Goal: Task Accomplishment & Management: Complete application form

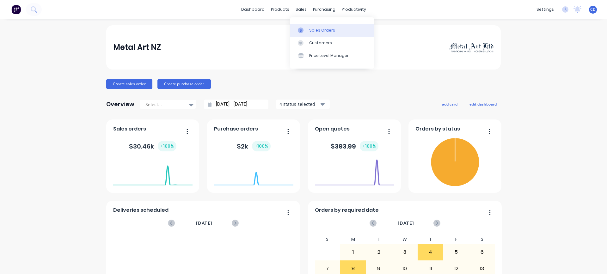
click at [319, 31] on div "Sales Orders" at bounding box center [322, 30] width 26 height 6
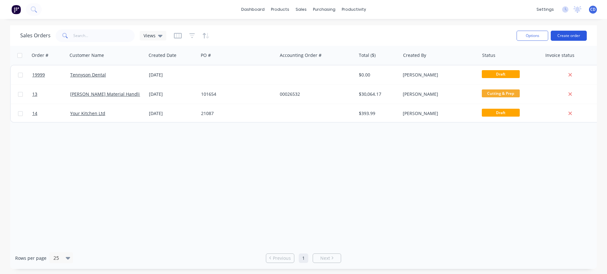
click at [564, 36] on button "Create order" at bounding box center [568, 36] width 36 height 10
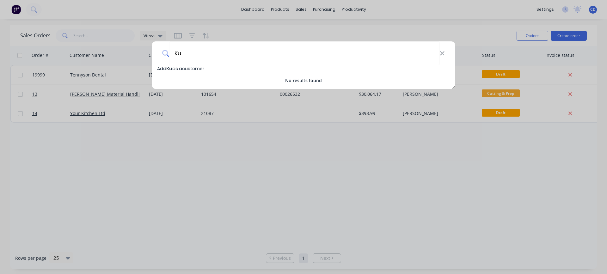
type input "K"
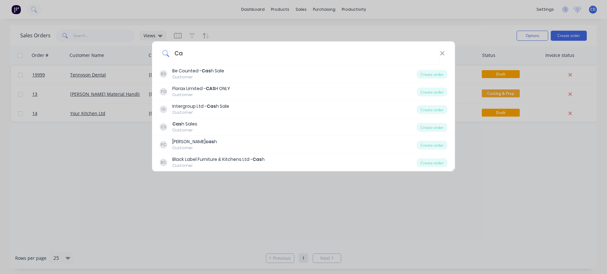
type input "C"
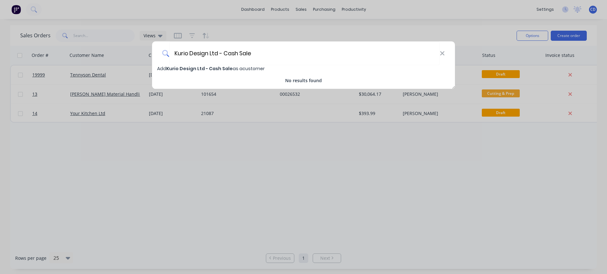
type input "Kurio Design Ltd - Cash Sale"
click at [202, 67] on span "Kurio Design Ltd - Cash Sale" at bounding box center [199, 68] width 66 height 6
select select "NZ"
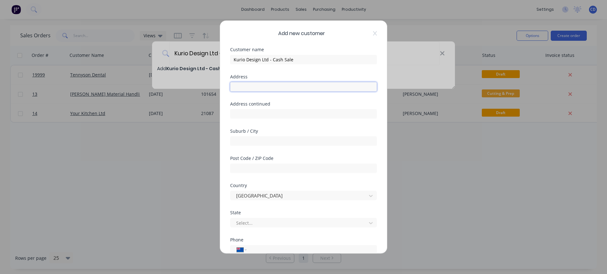
click at [259, 84] on input "text" at bounding box center [303, 86] width 147 height 9
type input "[STREET_ADDRESS]"
click at [265, 141] on input "text" at bounding box center [303, 140] width 147 height 9
type input "h"
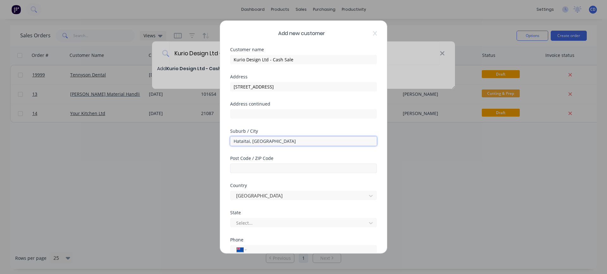
type input "Hataitai, [GEOGRAPHIC_DATA]"
click at [270, 169] on input "text" at bounding box center [303, 167] width 147 height 9
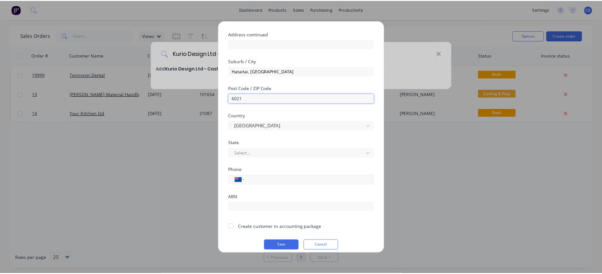
scroll to position [76, 0]
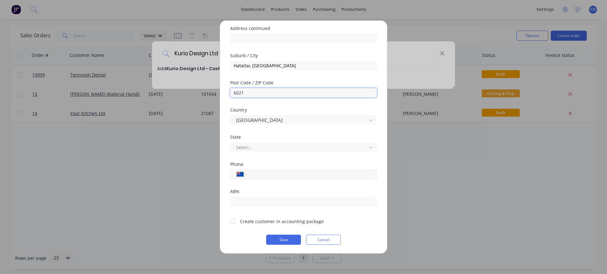
type input "6021"
click at [265, 173] on input "tel" at bounding box center [310, 174] width 119 height 7
type input "022 083 4948"
click at [277, 241] on button "Save" at bounding box center [283, 239] width 35 height 10
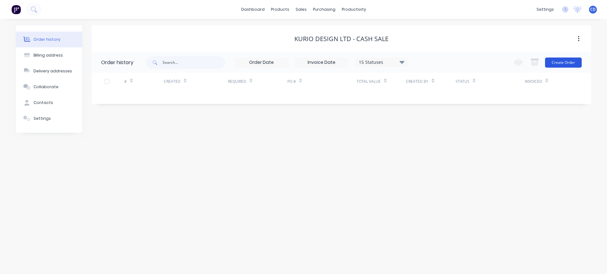
click at [558, 64] on button "Create Order" at bounding box center [563, 63] width 37 height 10
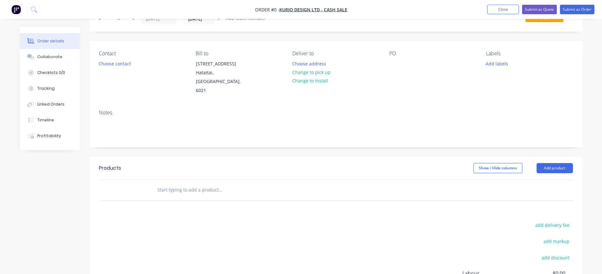
scroll to position [32, 0]
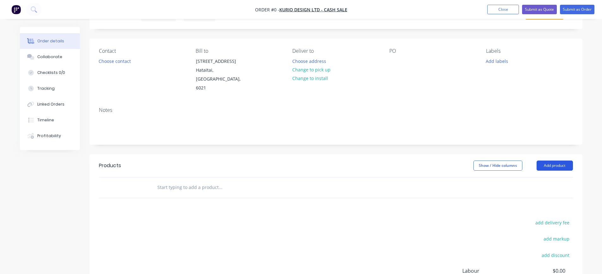
click at [555, 161] on button "Add product" at bounding box center [555, 166] width 36 height 10
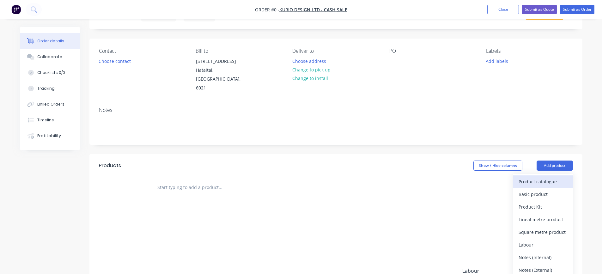
click at [548, 177] on div "Product catalogue" at bounding box center [543, 181] width 49 height 9
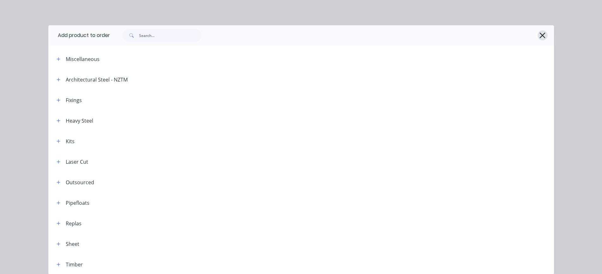
click at [540, 36] on icon "button" at bounding box center [543, 36] width 6 height 6
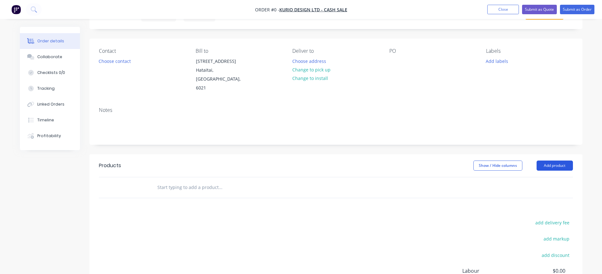
click at [561, 161] on button "Add product" at bounding box center [555, 166] width 36 height 10
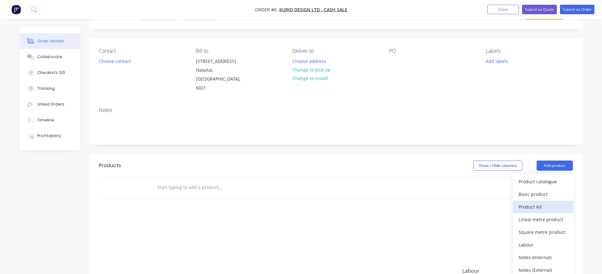
click at [530, 202] on div "Product Kit" at bounding box center [543, 206] width 49 height 9
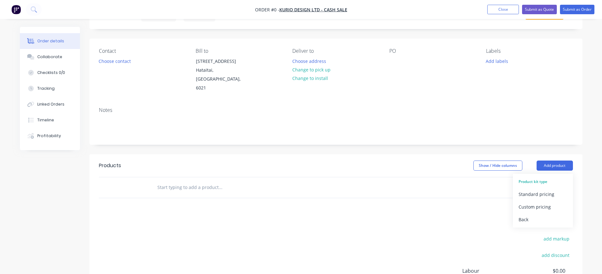
click at [535, 178] on div "Product kit type" at bounding box center [543, 182] width 49 height 8
click at [537, 190] on div "Standard pricing" at bounding box center [543, 194] width 49 height 9
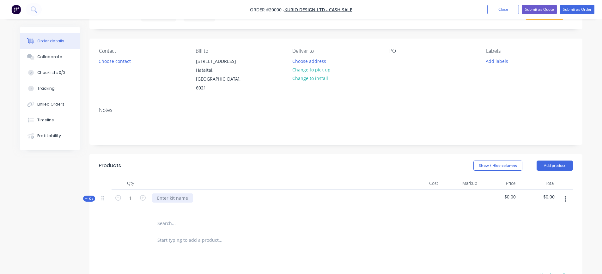
click at [176, 193] on div at bounding box center [172, 197] width 41 height 9
click at [566, 196] on icon "button" at bounding box center [565, 199] width 2 height 7
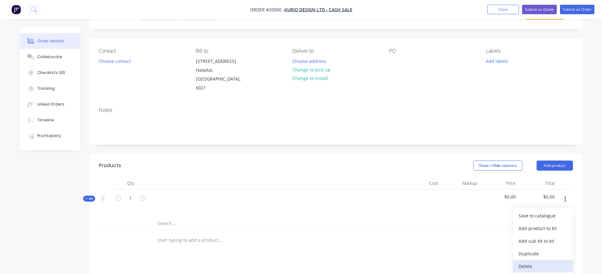
click at [523, 262] on div "Delete" at bounding box center [543, 266] width 49 height 9
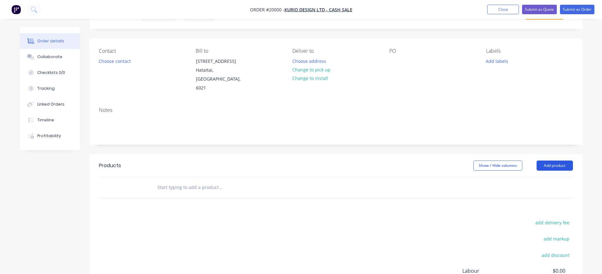
click at [550, 161] on button "Add product" at bounding box center [555, 166] width 36 height 10
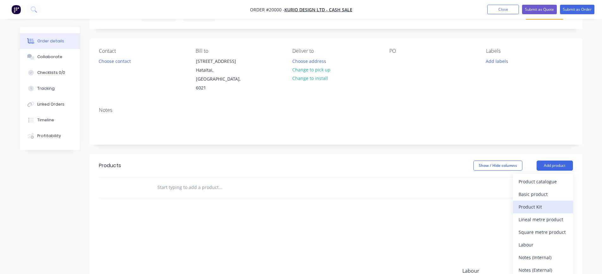
click at [536, 202] on div "Product Kit" at bounding box center [543, 206] width 49 height 9
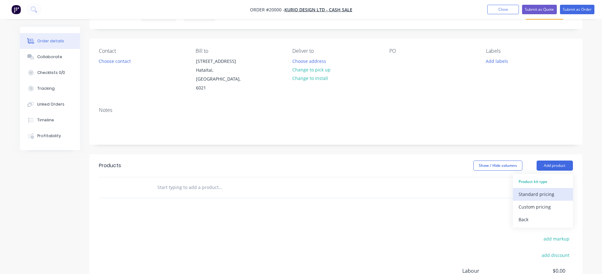
click at [537, 190] on div "Standard pricing" at bounding box center [543, 194] width 49 height 9
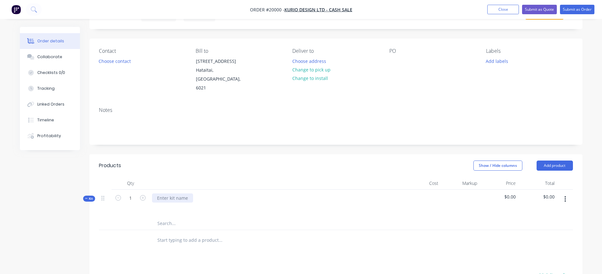
click at [158, 193] on div at bounding box center [172, 197] width 41 height 9
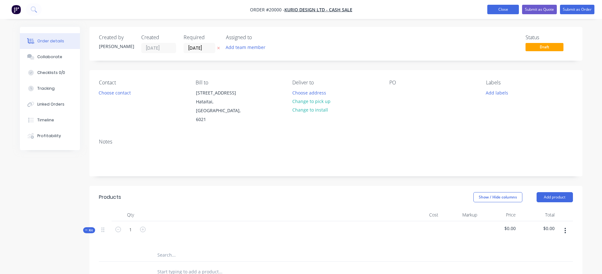
click at [491, 12] on button "Close" at bounding box center [503, 9] width 32 height 9
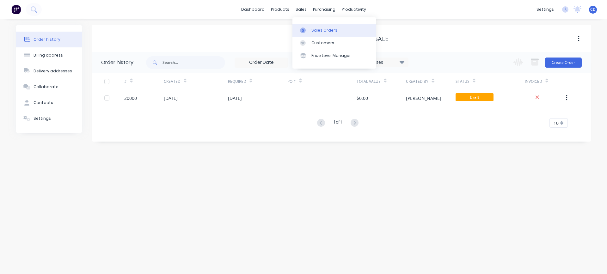
click at [308, 26] on link "Sales Orders" at bounding box center [334, 30] width 84 height 13
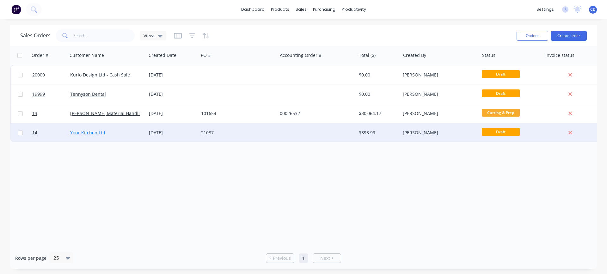
click at [83, 133] on link "Your Kitchen Ltd" at bounding box center [87, 133] width 35 height 6
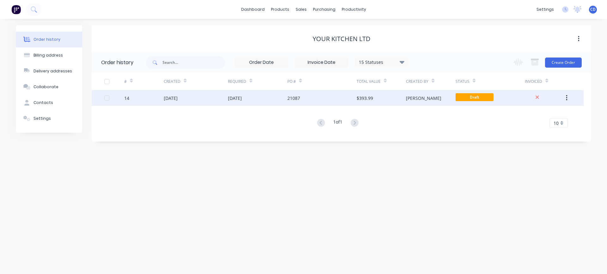
click at [167, 96] on div "[DATE]" at bounding box center [171, 98] width 14 height 7
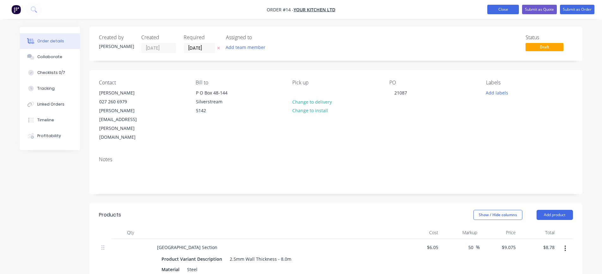
click at [494, 10] on button "Close" at bounding box center [503, 9] width 32 height 9
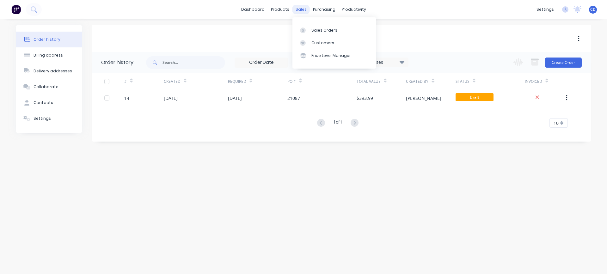
click at [303, 10] on div "sales" at bounding box center [300, 9] width 17 height 9
click at [322, 32] on div "Sales Orders" at bounding box center [324, 30] width 26 height 6
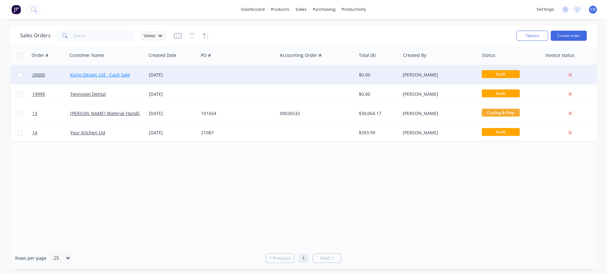
click at [84, 74] on link "Kurio Design Ltd - Cash Sale" at bounding box center [100, 75] width 60 height 6
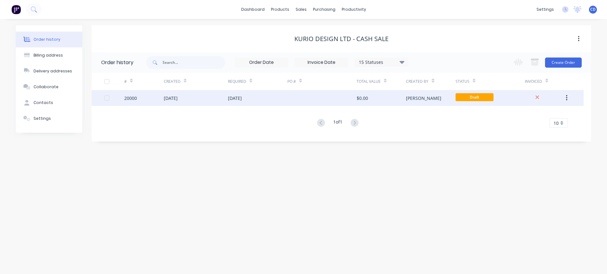
click at [202, 100] on div "[DATE]" at bounding box center [196, 98] width 64 height 16
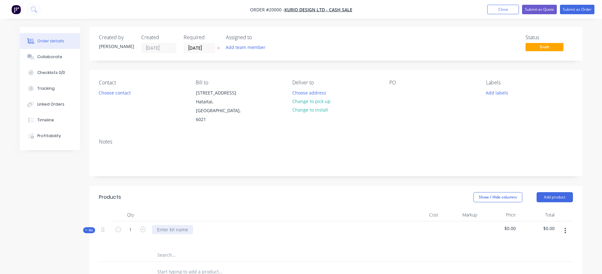
click at [177, 225] on div at bounding box center [172, 229] width 41 height 9
click at [565, 227] on icon "button" at bounding box center [565, 230] width 2 height 7
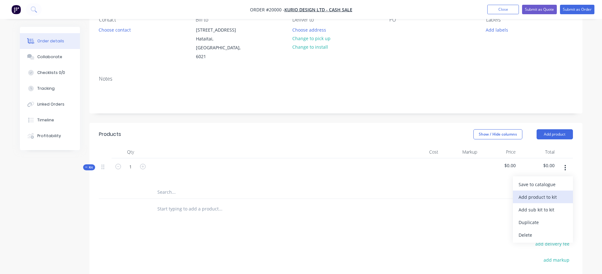
scroll to position [63, 0]
click at [528, 230] on div "Delete" at bounding box center [543, 234] width 49 height 9
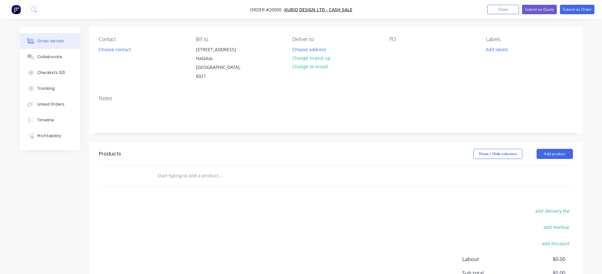
scroll to position [95, 0]
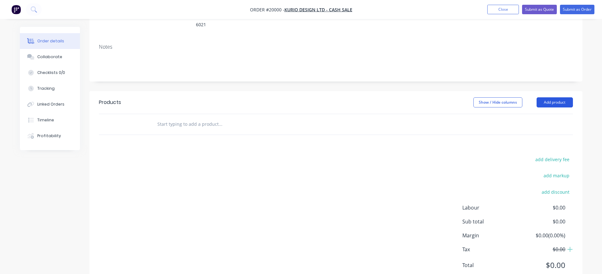
click at [556, 97] on button "Add product" at bounding box center [555, 102] width 36 height 10
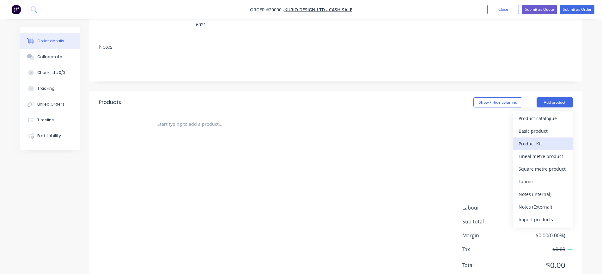
click at [537, 139] on div "Product Kit" at bounding box center [543, 143] width 49 height 9
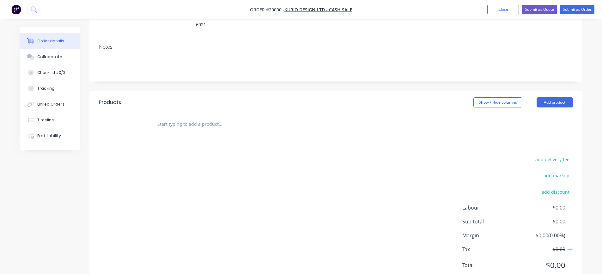
click at [472, 114] on div at bounding box center [336, 124] width 474 height 21
click at [231, 118] on input "text" at bounding box center [220, 124] width 126 height 13
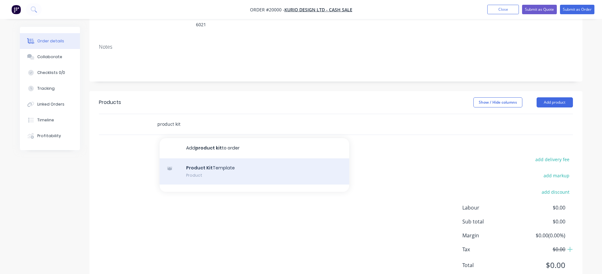
type input "product kit"
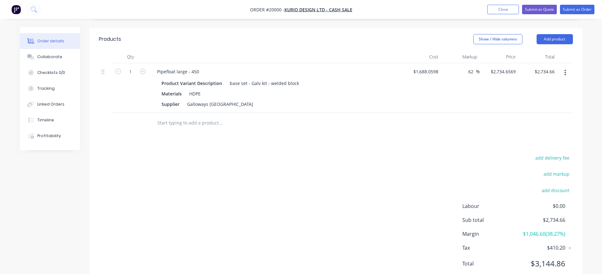
scroll to position [63, 0]
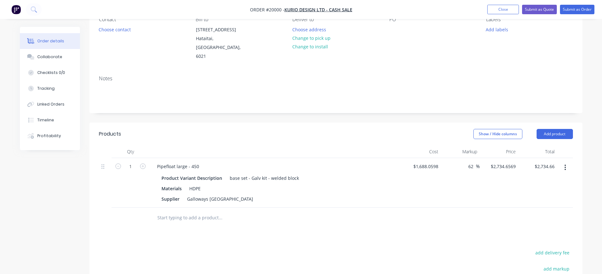
click at [564, 162] on button "button" at bounding box center [565, 167] width 15 height 11
click at [527, 217] on div "Delete" at bounding box center [543, 221] width 49 height 9
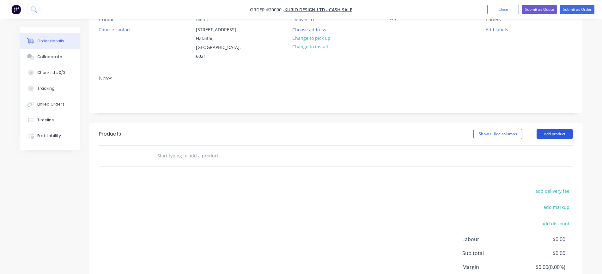
click at [560, 129] on button "Add product" at bounding box center [555, 134] width 36 height 10
click at [553, 129] on button "Add product" at bounding box center [555, 134] width 36 height 10
click at [543, 129] on button "Add product" at bounding box center [555, 134] width 36 height 10
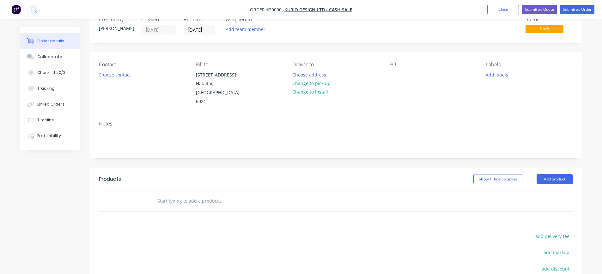
scroll to position [13, 0]
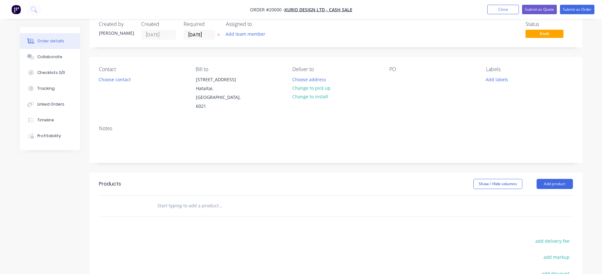
click at [159, 199] on input "text" at bounding box center [220, 205] width 126 height 13
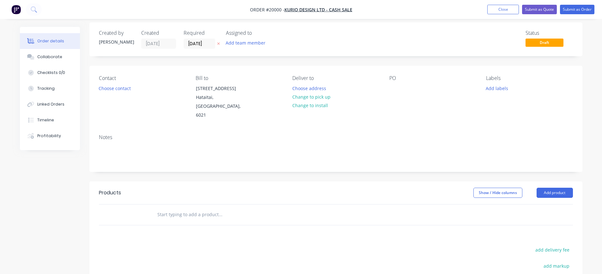
scroll to position [0, 0]
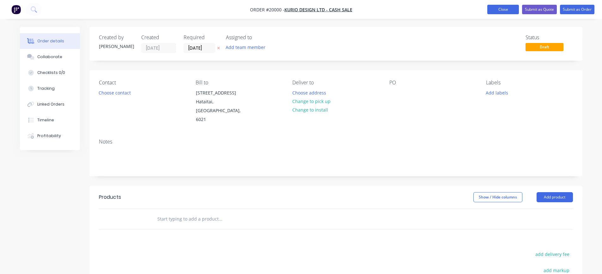
click at [498, 11] on button "Close" at bounding box center [503, 9] width 32 height 9
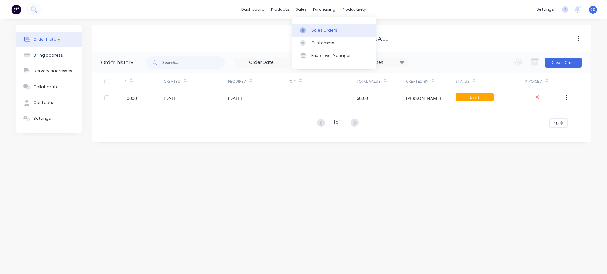
click at [312, 30] on div "Sales Orders" at bounding box center [324, 30] width 26 height 6
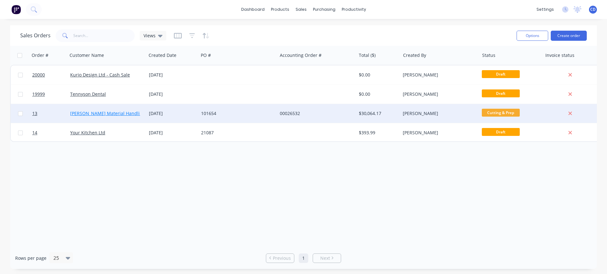
click at [106, 112] on link "[PERSON_NAME] Material Handling Ltd" at bounding box center [111, 113] width 83 height 6
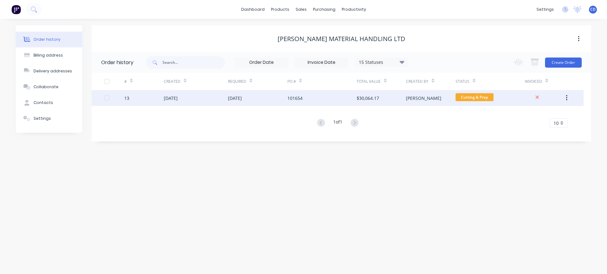
click at [169, 102] on div "[DATE]" at bounding box center [196, 98] width 64 height 16
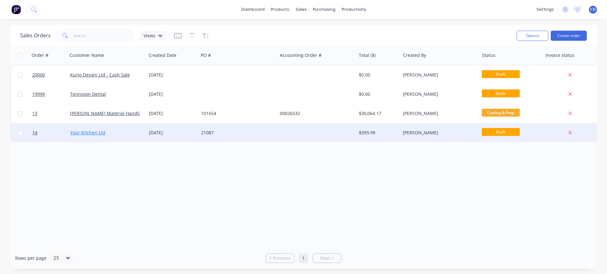
click at [90, 132] on link "Your Kitchen Ltd" at bounding box center [87, 133] width 35 height 6
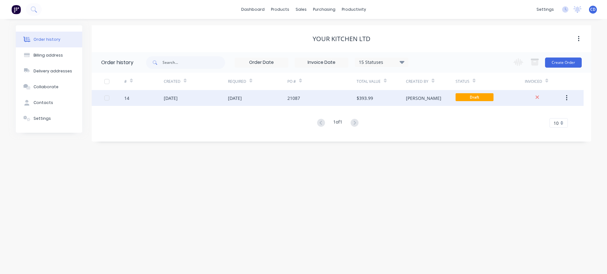
click at [131, 97] on div "14" at bounding box center [144, 98] width 40 height 16
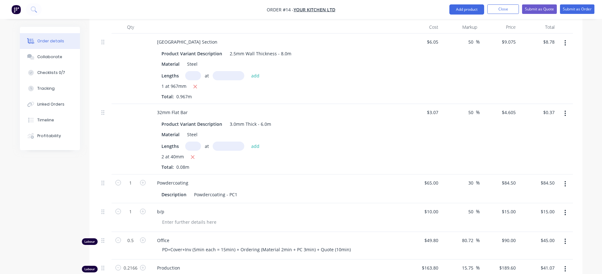
scroll to position [126, 0]
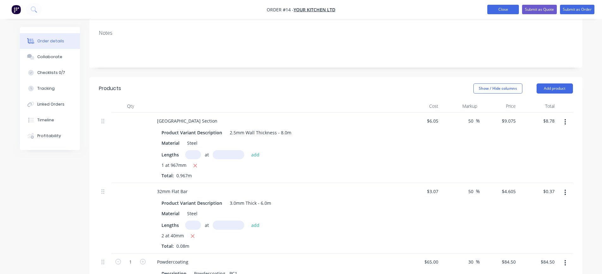
click at [494, 13] on button "Close" at bounding box center [503, 9] width 32 height 9
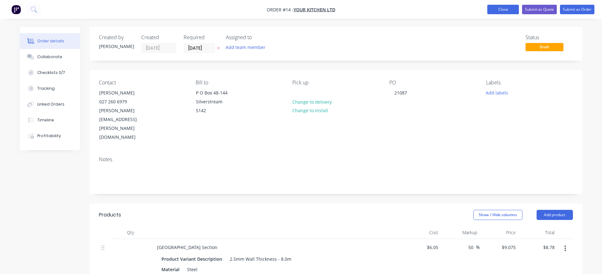
click at [506, 6] on button "Close" at bounding box center [503, 9] width 32 height 9
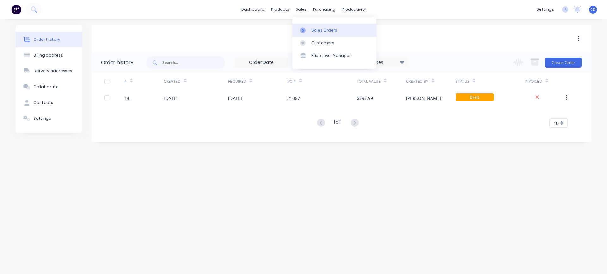
click at [304, 32] on icon at bounding box center [303, 30] width 6 height 6
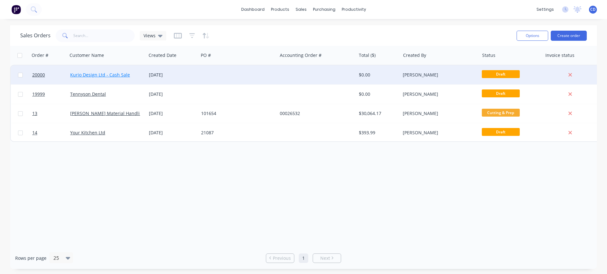
click at [94, 76] on link "Kurio Design Ltd - Cash Sale" at bounding box center [100, 75] width 60 height 6
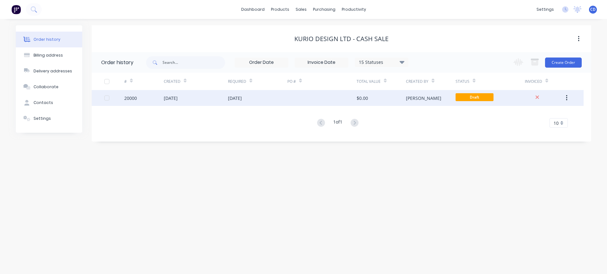
click at [178, 99] on div "[DATE]" at bounding box center [171, 98] width 14 height 7
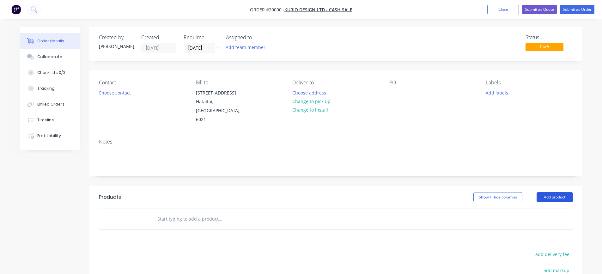
click at [547, 192] on button "Add product" at bounding box center [555, 197] width 36 height 10
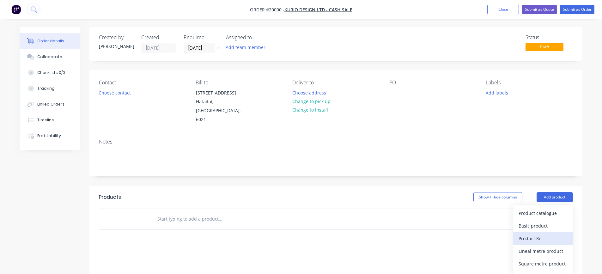
click at [539, 234] on div "Product Kit" at bounding box center [543, 238] width 49 height 9
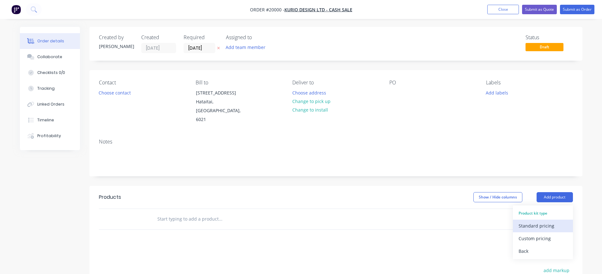
click at [538, 221] on div "Standard pricing" at bounding box center [543, 225] width 49 height 9
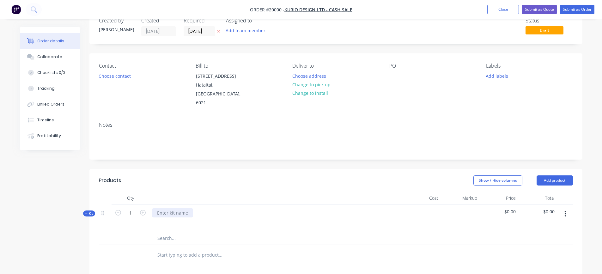
scroll to position [32, 0]
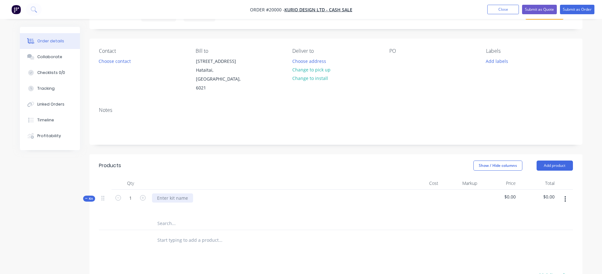
click at [183, 193] on div at bounding box center [172, 197] width 41 height 9
click at [220, 208] on div "Light Plate (Custom) - 100Ø 2.0mm with 16Ø Hole" at bounding box center [275, 203] width 253 height 27
click at [165, 217] on input "text" at bounding box center [220, 223] width 126 height 13
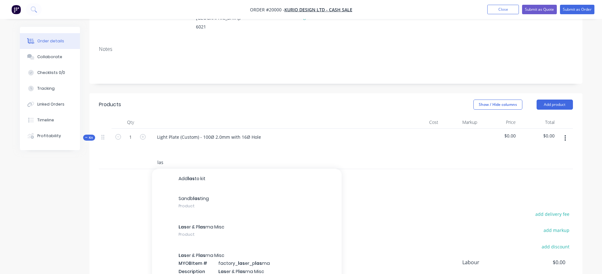
scroll to position [126, 0]
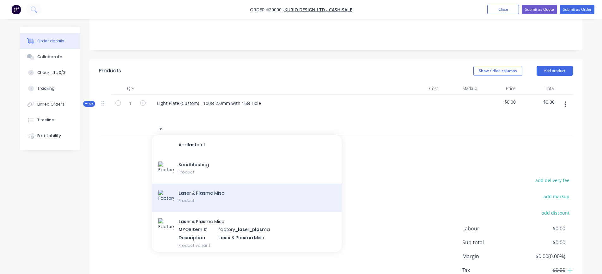
type input "las"
click at [216, 186] on div "Las er & P las ma Misc Product" at bounding box center [247, 198] width 190 height 28
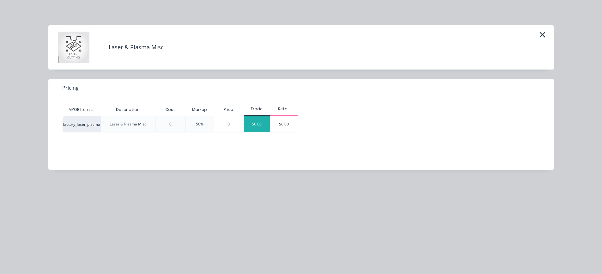
click at [259, 125] on div "$0.00" at bounding box center [257, 124] width 26 height 16
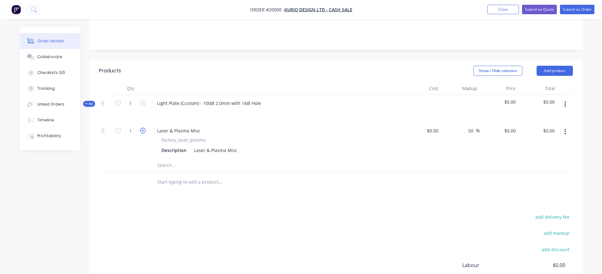
click at [144, 128] on icon "button" at bounding box center [143, 131] width 6 height 6
type input "2"
click at [434, 126] on input at bounding box center [433, 130] width 15 height 9
type input "$25.00"
type input "$37.50"
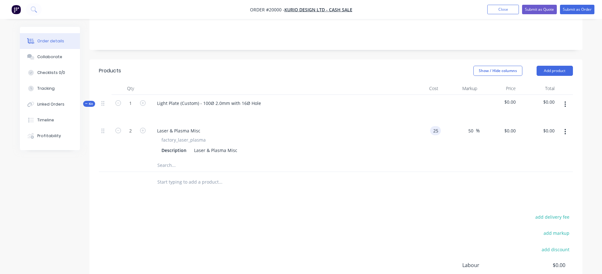
type input "$75.00"
type input "2"
type input "30"
type input "$32.50"
type input "$65.00"
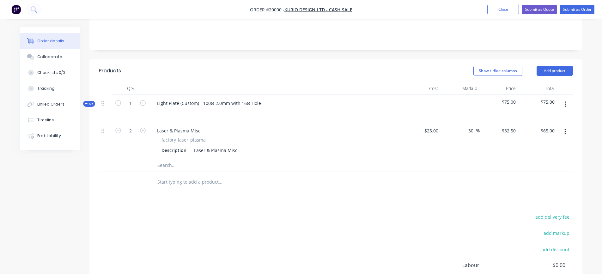
click at [454, 142] on div "30 30 %" at bounding box center [460, 140] width 39 height 37
click at [473, 126] on input "30" at bounding box center [472, 130] width 8 height 9
type input "3"
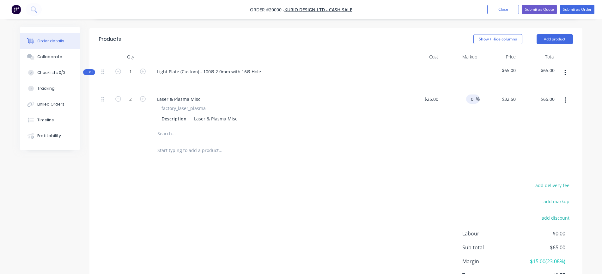
type input "0"
type input "$25.00"
type input "$50.00"
click at [458, 115] on div "%" at bounding box center [460, 109] width 39 height 37
click at [170, 127] on input "text" at bounding box center [220, 133] width 126 height 13
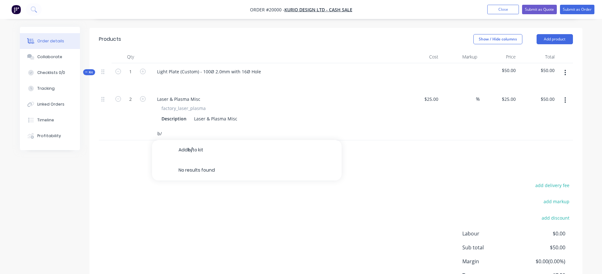
type input "b"
type input "c"
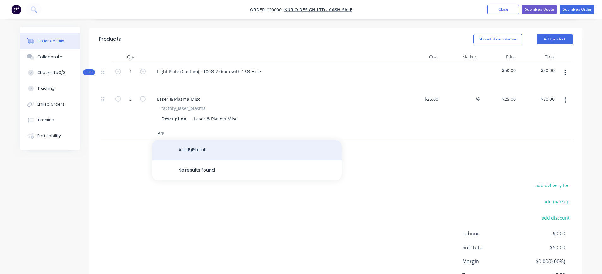
type input "B/P"
click at [190, 140] on button "Add B/P to kit" at bounding box center [247, 150] width 190 height 20
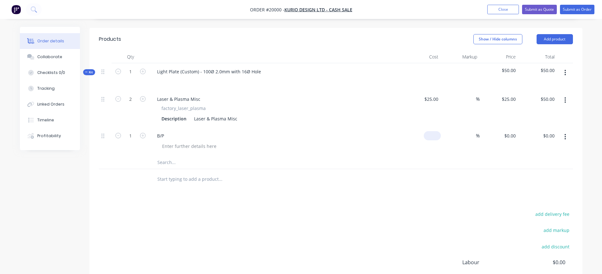
click at [435, 131] on input at bounding box center [433, 135] width 15 height 9
type input "$5.00"
click at [381, 177] on div at bounding box center [336, 179] width 474 height 21
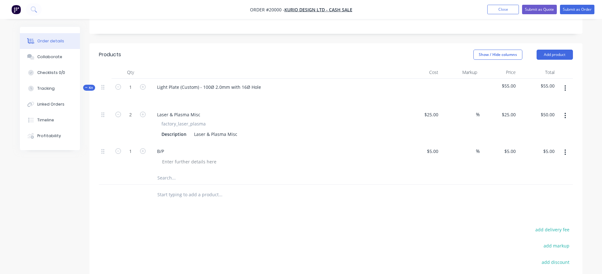
scroll to position [131, 0]
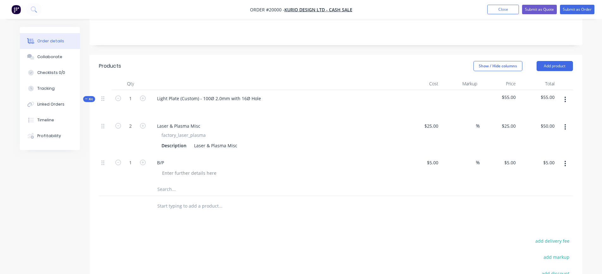
click at [166, 183] on input "text" at bounding box center [220, 189] width 126 height 13
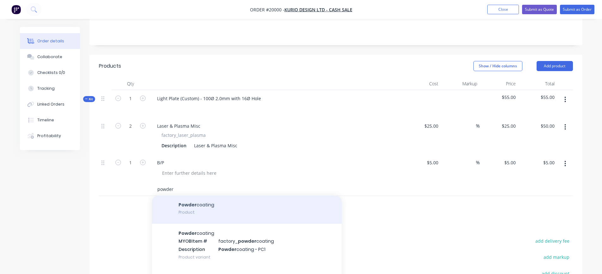
scroll to position [32, 0]
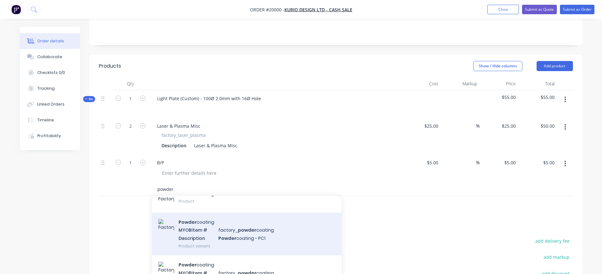
type input "powder"
click at [222, 228] on div "Powder coating MYOB Item # factory_ powder coating Description Powder coating -…" at bounding box center [247, 234] width 190 height 43
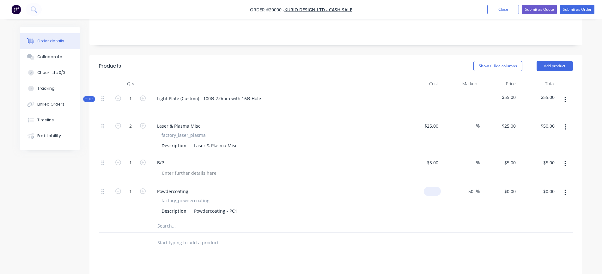
click at [437, 187] on input at bounding box center [433, 191] width 15 height 9
type input "$65.00"
type input "$97.50"
click at [274, 206] on div "Description Powdercoating - PC1" at bounding box center [274, 210] width 231 height 9
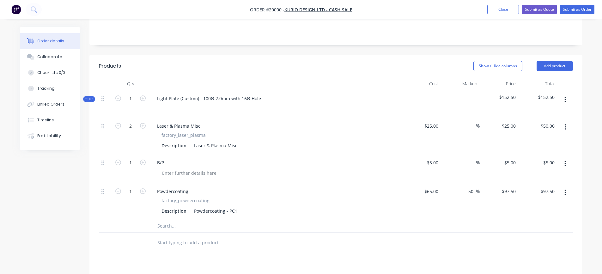
click at [194, 187] on div "Powdercoating" at bounding box center [276, 191] width 248 height 9
click at [236, 206] on div "Powdercoating - PC1" at bounding box center [216, 210] width 48 height 9
click at [351, 207] on div "Powdercoating factory_powdercoating Description Powdercoating - PC1 - Min Charg…" at bounding box center [275, 201] width 253 height 37
click at [472, 187] on input "50" at bounding box center [472, 191] width 8 height 9
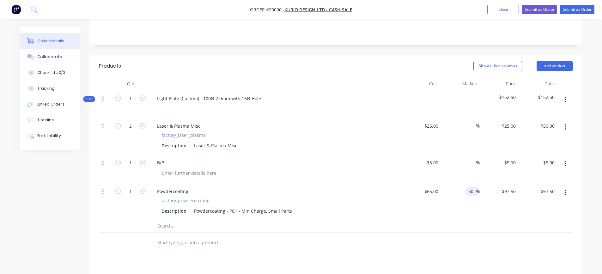
type input "5"
type input "30"
type input "$84.50"
click at [465, 207] on div "30 30 %" at bounding box center [460, 201] width 39 height 37
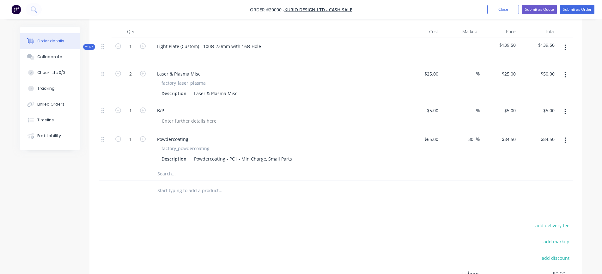
scroll to position [194, 0]
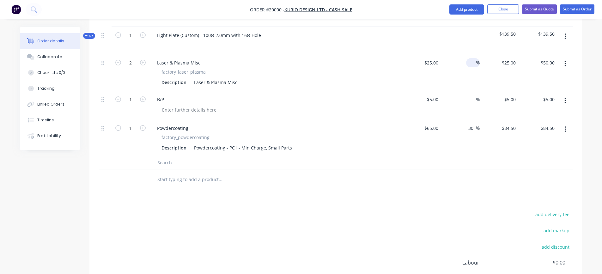
click at [474, 58] on input at bounding box center [472, 62] width 7 height 9
type input "30"
type input "$32.50"
type input "$65.00"
click at [472, 95] on input at bounding box center [472, 99] width 7 height 9
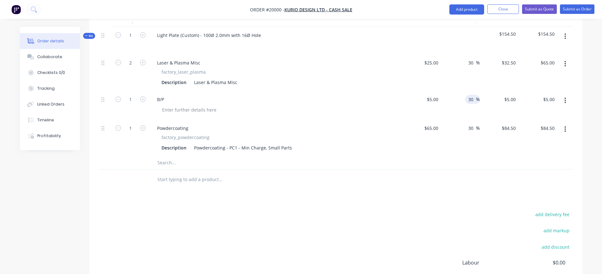
type input "30"
type input "$6.50"
click at [461, 129] on div "30 30 %" at bounding box center [460, 138] width 39 height 37
click at [173, 156] on input "text" at bounding box center [220, 162] width 126 height 13
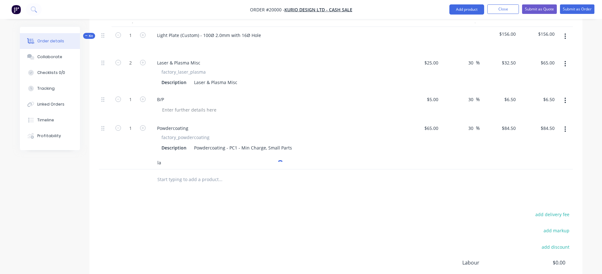
type input "l"
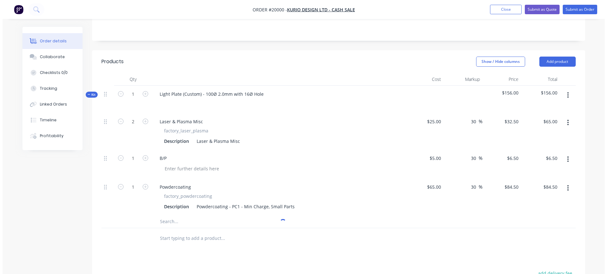
scroll to position [131, 0]
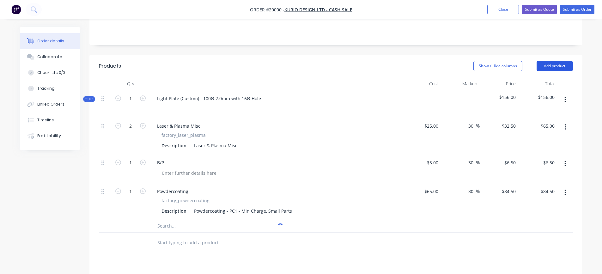
click at [559, 61] on button "Add product" at bounding box center [555, 66] width 36 height 10
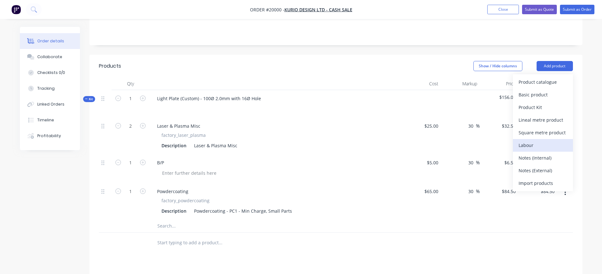
click at [534, 141] on div "Labour" at bounding box center [543, 145] width 49 height 9
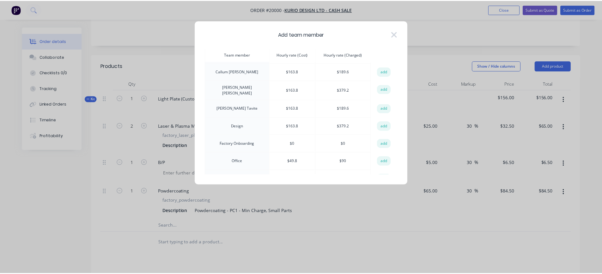
scroll to position [32, 0]
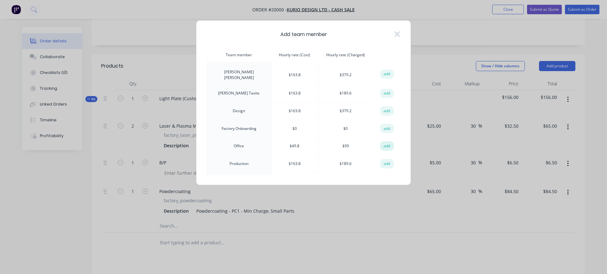
click at [386, 144] on button "add" at bounding box center [387, 145] width 14 height 9
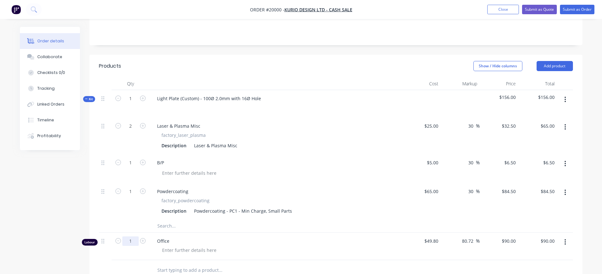
click at [132, 236] on input "1" at bounding box center [130, 240] width 16 height 9
type input "0.25"
type input "$22.50"
click at [453, 243] on div "80.72 80.72 %" at bounding box center [460, 246] width 39 height 27
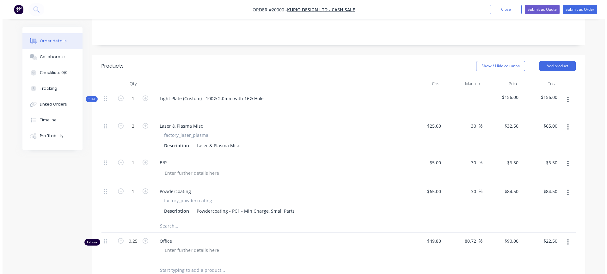
scroll to position [163, 0]
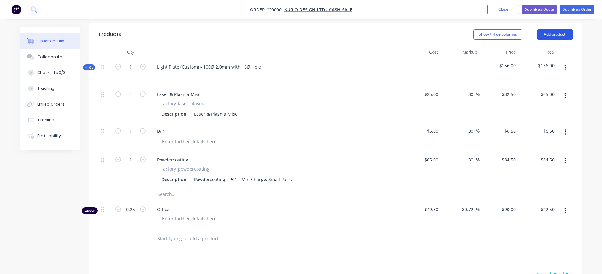
click at [565, 29] on button "Add product" at bounding box center [555, 34] width 36 height 10
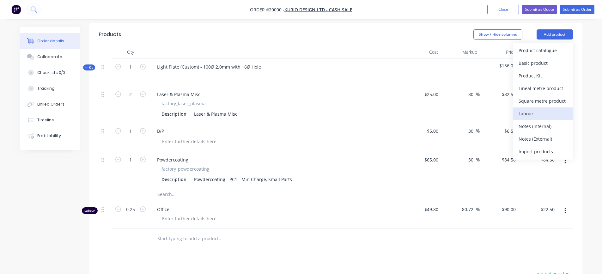
click at [529, 109] on div "Labour" at bounding box center [543, 113] width 49 height 9
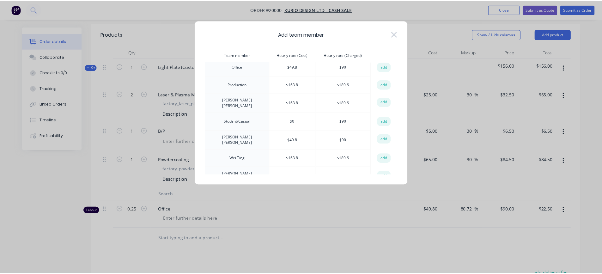
scroll to position [116, 0]
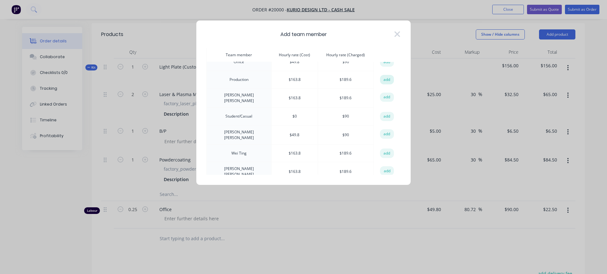
click at [383, 77] on button "add" at bounding box center [387, 79] width 14 height 9
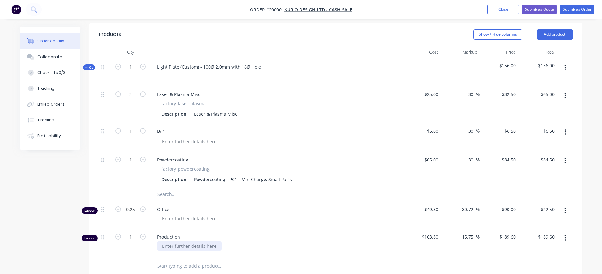
click at [183, 241] on div at bounding box center [189, 245] width 64 height 9
click at [137, 232] on input "1" at bounding box center [130, 236] width 16 height 9
type input "0.1"
type input "$18.96"
click at [283, 234] on span "Production" at bounding box center [278, 237] width 243 height 7
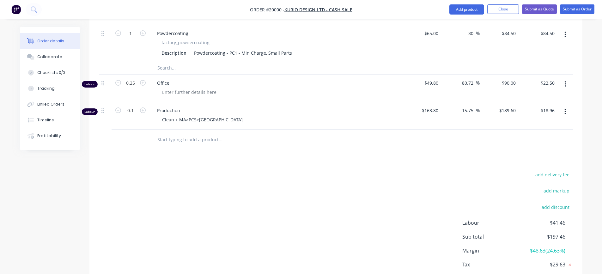
scroll to position [318, 0]
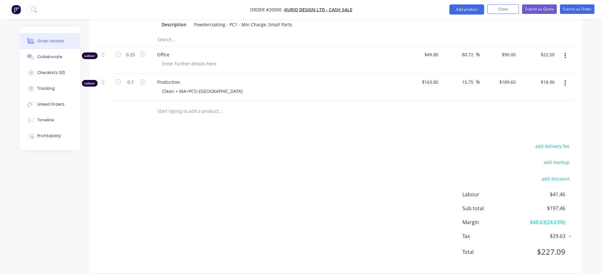
click at [555, 246] on span "$227.09" at bounding box center [541, 251] width 47 height 11
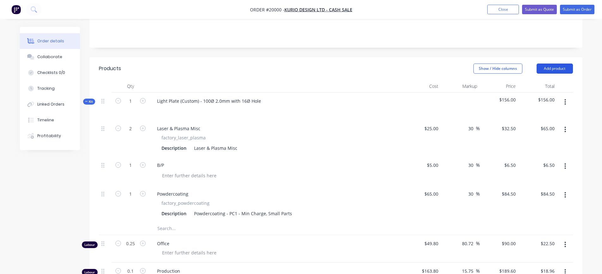
scroll to position [128, 0]
click at [563, 64] on button "Add product" at bounding box center [555, 69] width 36 height 10
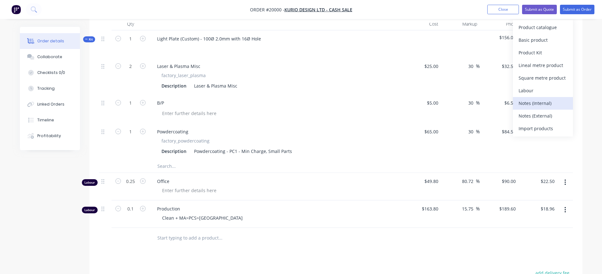
scroll to position [191, 0]
click at [201, 251] on div "Products Show / Hide columns Add product Product catalogue Basic product Produc…" at bounding box center [335, 197] width 493 height 405
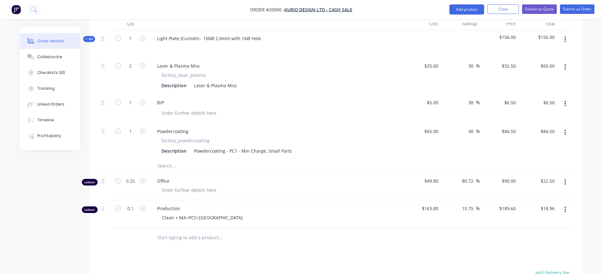
click at [202, 235] on input "text" at bounding box center [220, 237] width 126 height 13
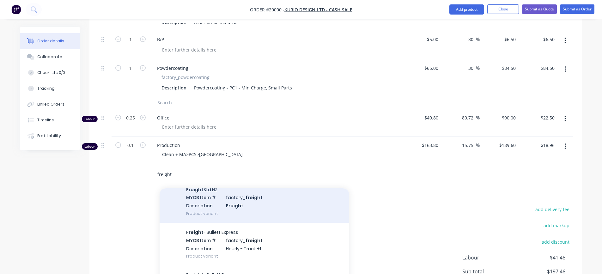
scroll to position [228, 0]
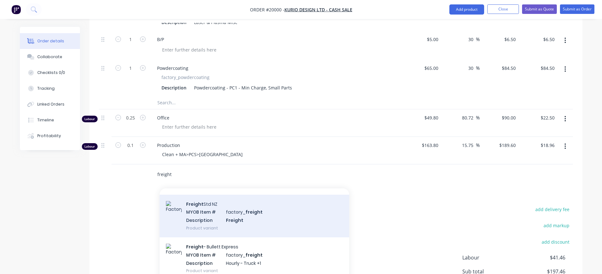
type input "freight"
click at [195, 205] on div "Freight Std NZ MYOB Item # factory_ freight Description Freight Product variant" at bounding box center [255, 216] width 190 height 43
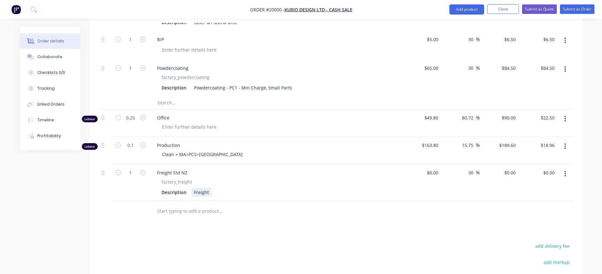
click at [213, 188] on div "Description Freight" at bounding box center [274, 192] width 231 height 9
click at [430, 169] on div "$0.00 $0.00" at bounding box center [421, 182] width 39 height 37
click at [435, 168] on input at bounding box center [433, 172] width 15 height 9
type input "$43.68"
type input "$56.784"
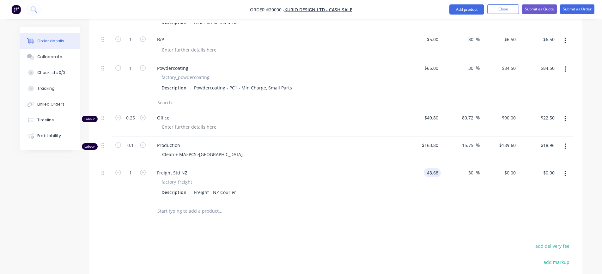
type input "$56.78"
click at [458, 184] on div "30 30 %" at bounding box center [460, 182] width 39 height 37
drag, startPoint x: 473, startPoint y: 163, endPoint x: 469, endPoint y: 163, distance: 4.1
click at [469, 168] on input "30" at bounding box center [472, 172] width 8 height 9
type input "50"
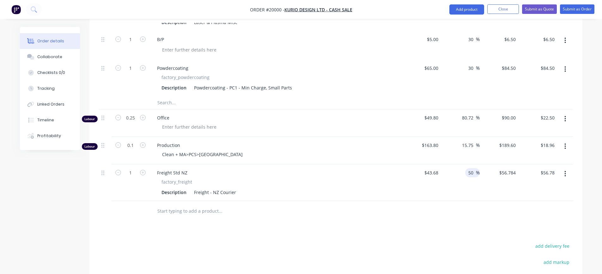
type input "$65.52"
click at [468, 183] on div "50 50 %" at bounding box center [460, 182] width 39 height 37
drag, startPoint x: 474, startPoint y: 163, endPoint x: 469, endPoint y: 163, distance: 5.4
click at [469, 168] on input "50" at bounding box center [472, 172] width 8 height 9
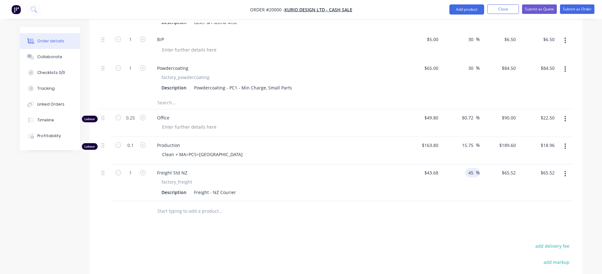
type input "45"
type input "$63.336"
type input "$63.34"
click at [470, 183] on div "45 45 %" at bounding box center [460, 182] width 39 height 37
click at [473, 168] on input "45" at bounding box center [472, 172] width 8 height 9
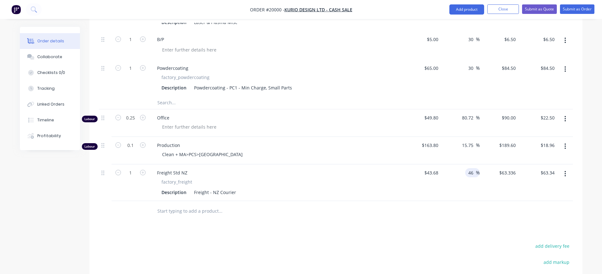
type input "46"
type input "$63.7728"
type input "$63.77"
click at [475, 178] on div "46 46 %" at bounding box center [460, 182] width 39 height 37
click at [475, 168] on input "46" at bounding box center [472, 172] width 8 height 9
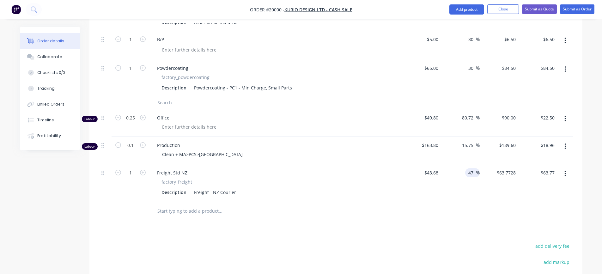
type input "47"
type input "$64.2096"
type input "$64.21"
click at [472, 182] on div "47 47 %" at bounding box center [460, 182] width 39 height 37
click at [475, 168] on input "47" at bounding box center [472, 172] width 8 height 9
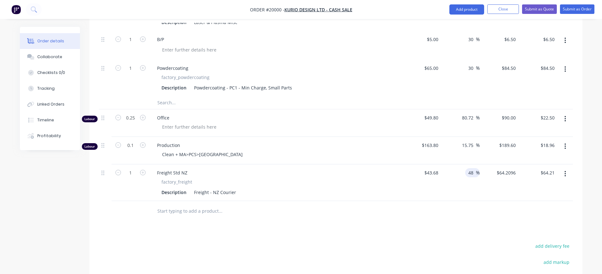
type input "48"
type input "$64.6464"
type input "$64.65"
click at [475, 183] on div "48 48 %" at bounding box center [460, 182] width 39 height 37
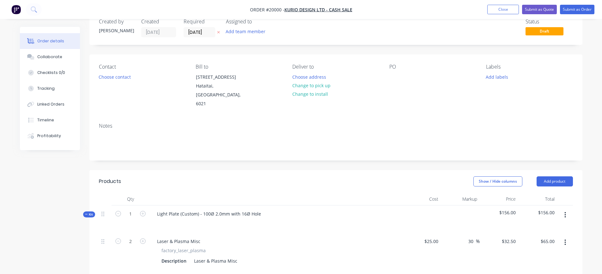
scroll to position [0, 0]
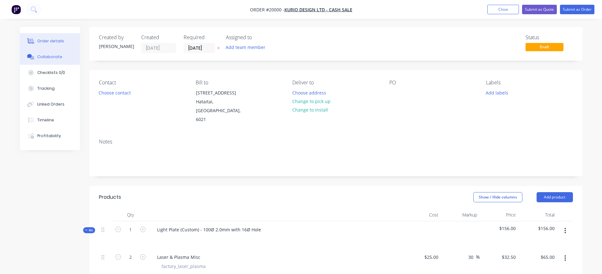
click at [55, 55] on div "Collaborate" at bounding box center [49, 57] width 25 height 6
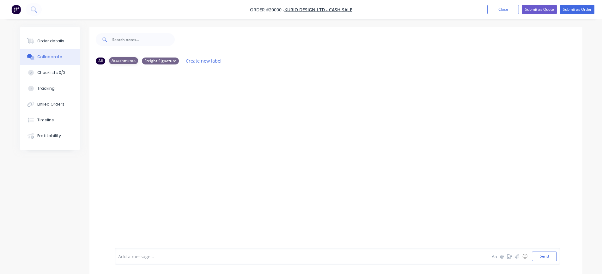
click at [124, 60] on div "Attachments" at bounding box center [123, 60] width 29 height 7
click at [99, 62] on div "All" at bounding box center [100, 60] width 9 height 7
click at [517, 257] on icon "button" at bounding box center [517, 256] width 4 height 4
click at [543, 258] on button "Send" at bounding box center [544, 256] width 25 height 9
click at [145, 254] on div at bounding box center [283, 256] width 329 height 7
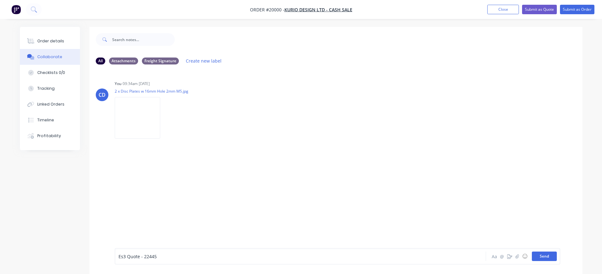
click at [549, 256] on button "Send" at bounding box center [544, 256] width 25 height 9
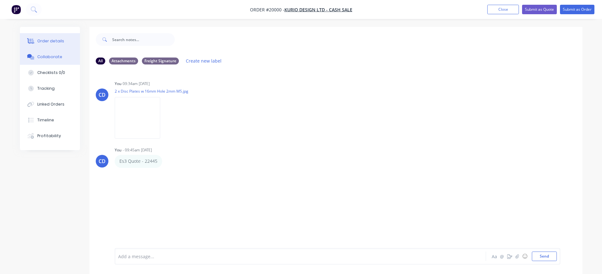
click at [43, 41] on div "Order details" at bounding box center [50, 41] width 27 height 6
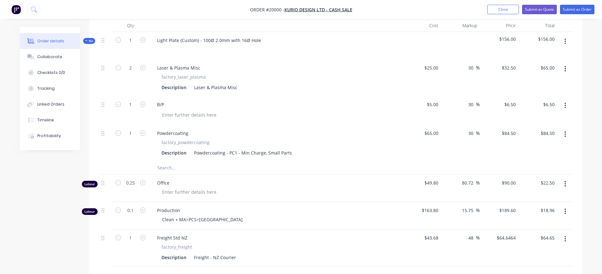
scroll to position [165, 0]
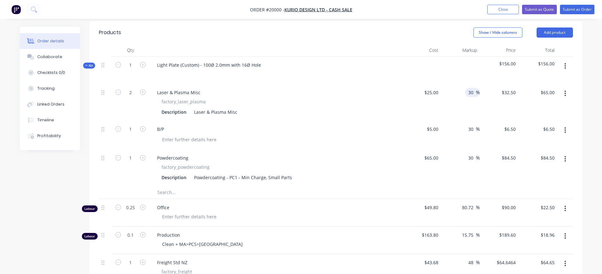
drag, startPoint x: 473, startPoint y: 83, endPoint x: 467, endPoint y: 82, distance: 6.1
click at [468, 88] on input "30" at bounding box center [472, 92] width 8 height 9
type input "0"
type input "$25.00"
type input "$50.00"
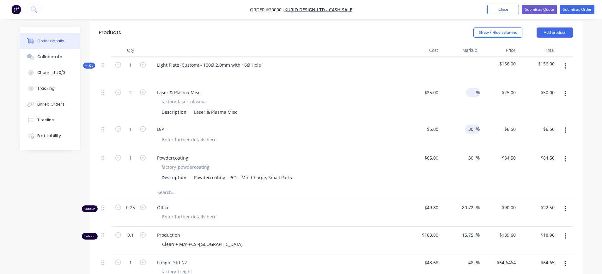
click at [471, 125] on input "30" at bounding box center [472, 129] width 8 height 9
drag, startPoint x: 473, startPoint y: 120, endPoint x: 466, endPoint y: 120, distance: 7.3
click at [466, 125] on div "30 30 %" at bounding box center [472, 129] width 15 height 9
type input "0"
type input "$5.00"
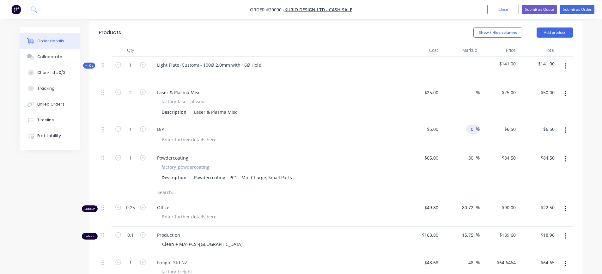
type input "$5.00"
click at [486, 132] on div "$5.00 $6.50" at bounding box center [499, 135] width 39 height 29
click at [512, 88] on input "25" at bounding box center [509, 92] width 17 height 9
type input "$25.00"
click at [525, 86] on div "$50.00 $50.00" at bounding box center [537, 102] width 39 height 37
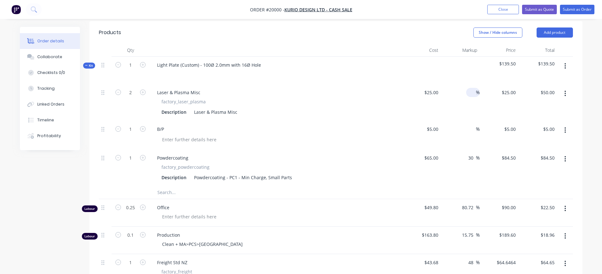
click at [471, 88] on input at bounding box center [472, 92] width 7 height 9
type input "30"
type input "$32.50"
type input "$65.00"
click at [471, 125] on input at bounding box center [472, 129] width 7 height 9
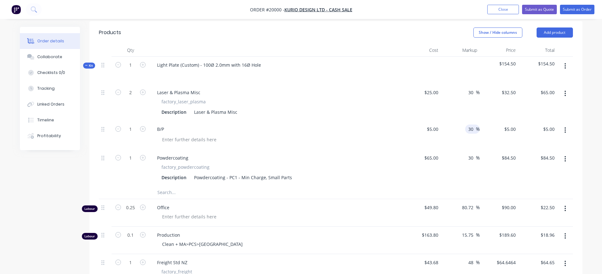
type input "30"
type input "$6.50"
click at [443, 137] on div "30 30 %" at bounding box center [460, 135] width 39 height 29
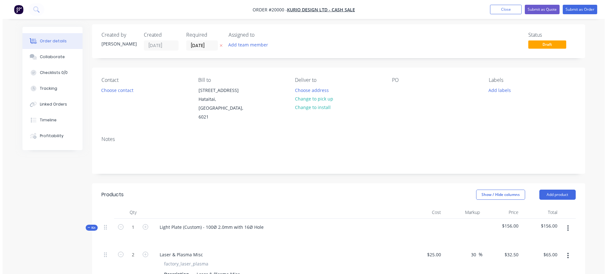
scroll to position [0, 0]
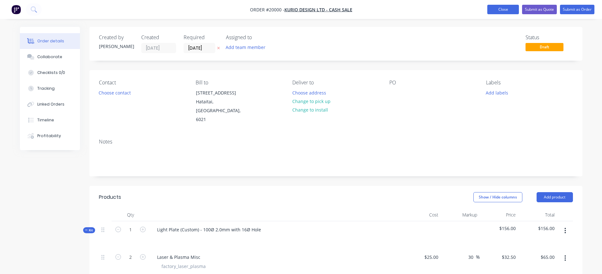
click at [504, 8] on button "Close" at bounding box center [503, 9] width 32 height 9
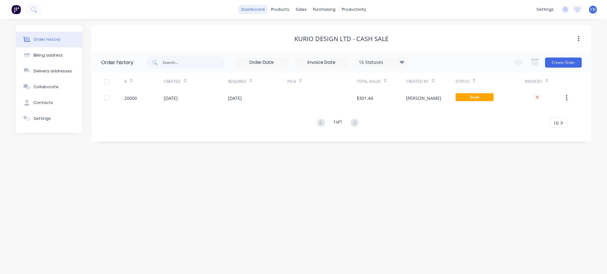
click at [252, 9] on link "dashboard" at bounding box center [253, 9] width 30 height 9
